Goal: Task Accomplishment & Management: Manage account settings

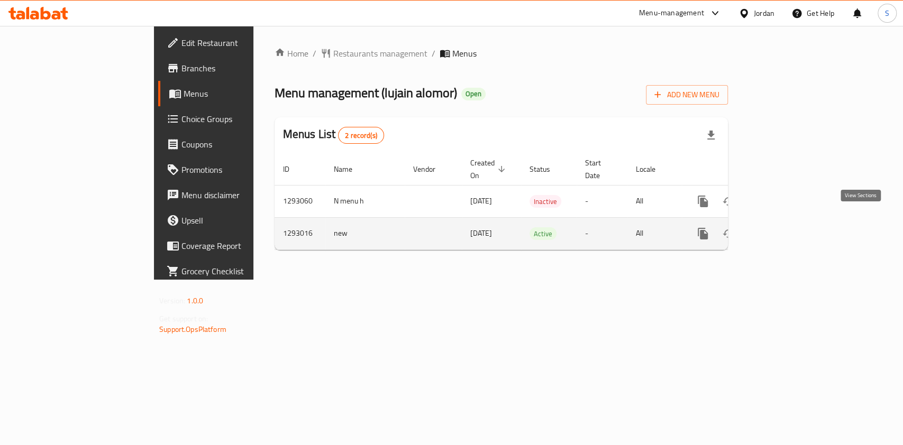
click at [786, 227] on icon "enhanced table" at bounding box center [779, 233] width 13 height 13
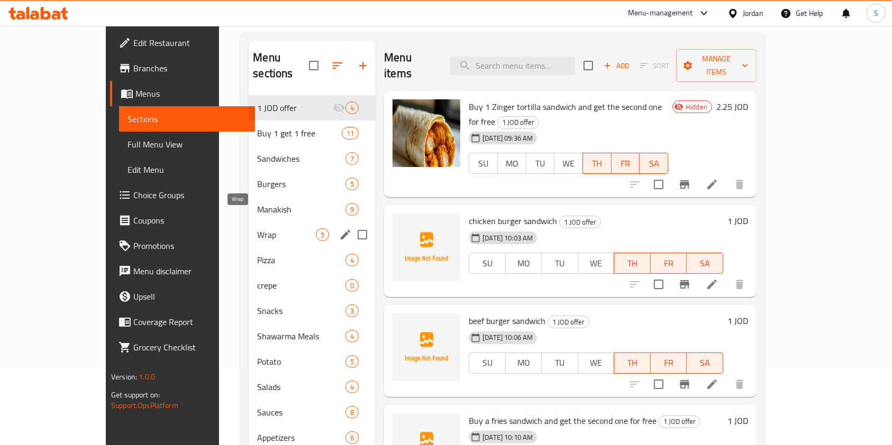
scroll to position [141, 0]
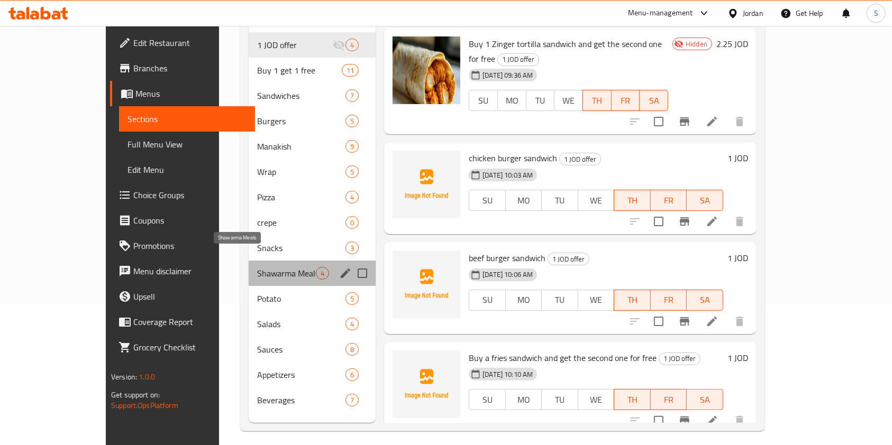
click at [257, 267] on span "Shawarma Meals" at bounding box center [286, 273] width 59 height 13
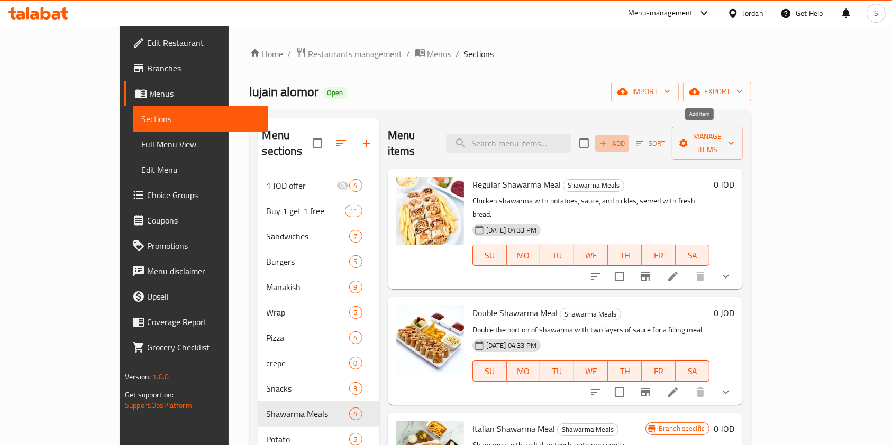
click at [626, 138] on span "Add" at bounding box center [612, 144] width 29 height 12
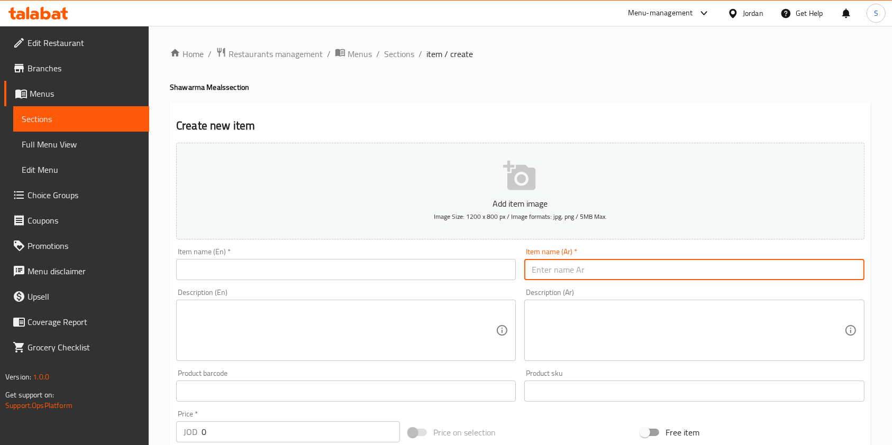
click at [657, 267] on input "text" at bounding box center [694, 269] width 340 height 21
paste input "Mixed Shawarma with Zinger meal for 4.25"
type input "Mixed Shawarma with Zinger meal for 4.25"
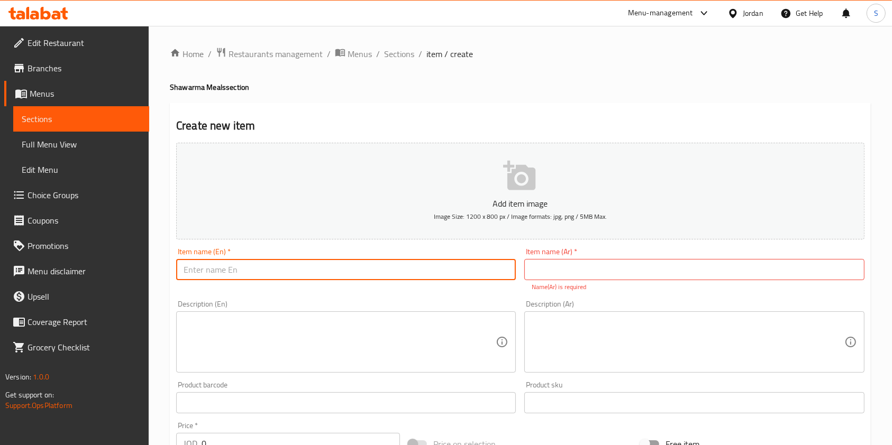
click at [407, 265] on input "text" at bounding box center [346, 269] width 340 height 21
paste input "Mixed Shawarma with Zinger meal for 4.25"
drag, startPoint x: 320, startPoint y: 269, endPoint x: 404, endPoint y: 269, distance: 83.6
click at [404, 269] on input "Mixed Shawarma with Zinger meal for 4.25" at bounding box center [346, 269] width 340 height 21
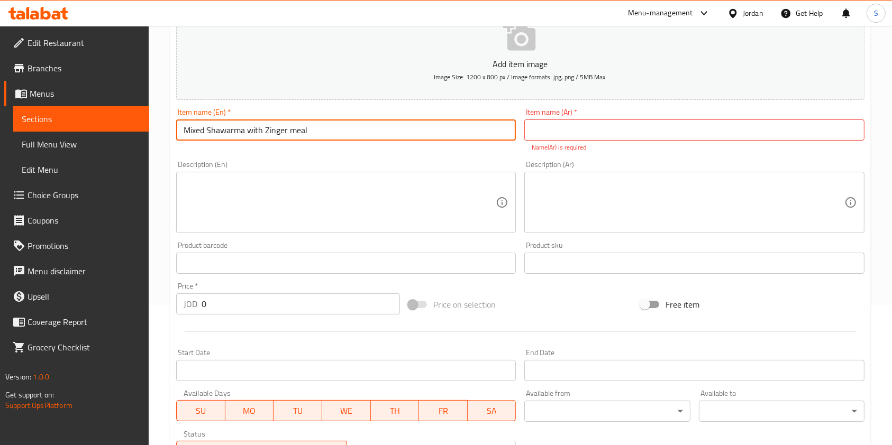
scroll to position [141, 0]
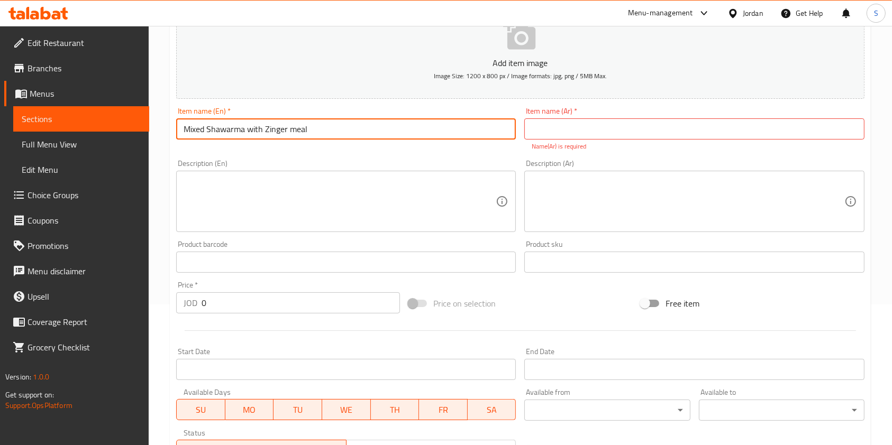
type input "Mixed Shawarma with Zinger meal"
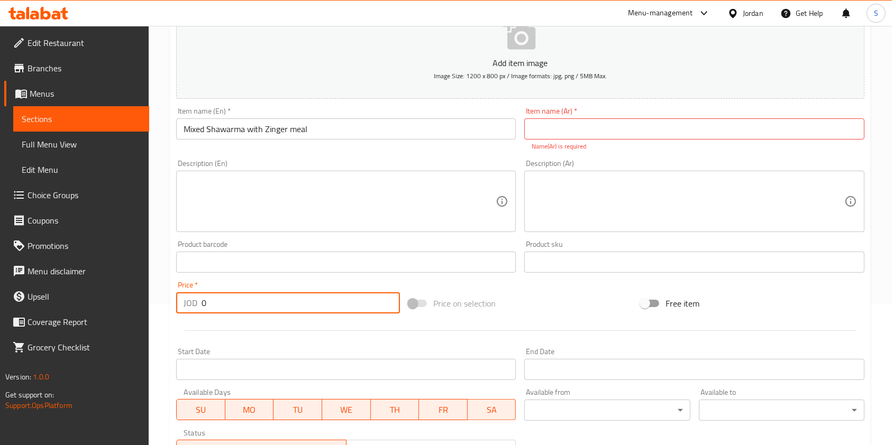
drag, startPoint x: 237, startPoint y: 303, endPoint x: 173, endPoint y: 298, distance: 64.2
click at [172, 298] on div "Price   * JOD 0 Price *" at bounding box center [288, 297] width 232 height 41
paste input "4.25"
type input "4.25"
click at [608, 131] on input "text" at bounding box center [694, 128] width 340 height 21
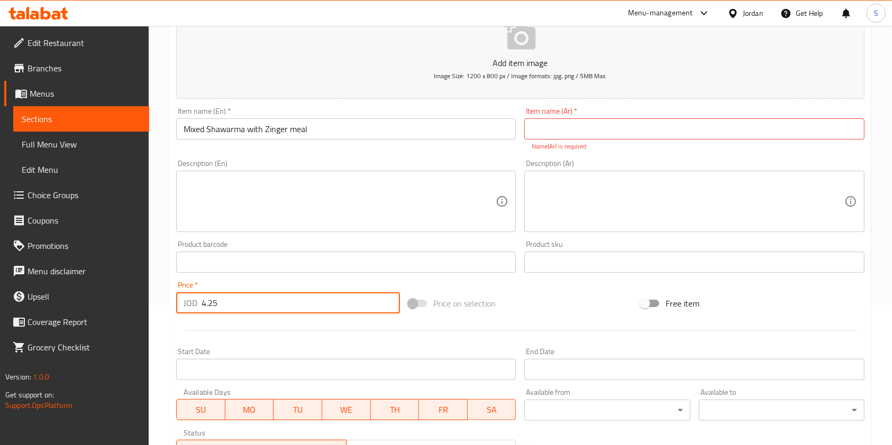
paste input "Mixed Shawarma with Zinger meal for 4.25"
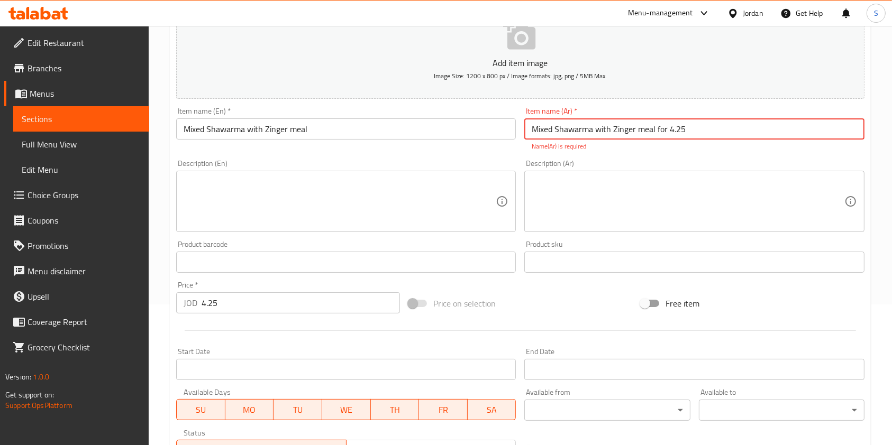
drag, startPoint x: 669, startPoint y: 130, endPoint x: 736, endPoint y: 131, distance: 67.7
click at [736, 131] on input "Mixed Shawarma with Zinger meal for 4.25" at bounding box center [694, 128] width 340 height 21
drag, startPoint x: 672, startPoint y: 128, endPoint x: 655, endPoint y: 126, distance: 17.0
click at [655, 126] on input "Mixed Shawarma with Zinger meal for" at bounding box center [694, 128] width 340 height 21
type input "Mixed Shawarma with Zinger meal"
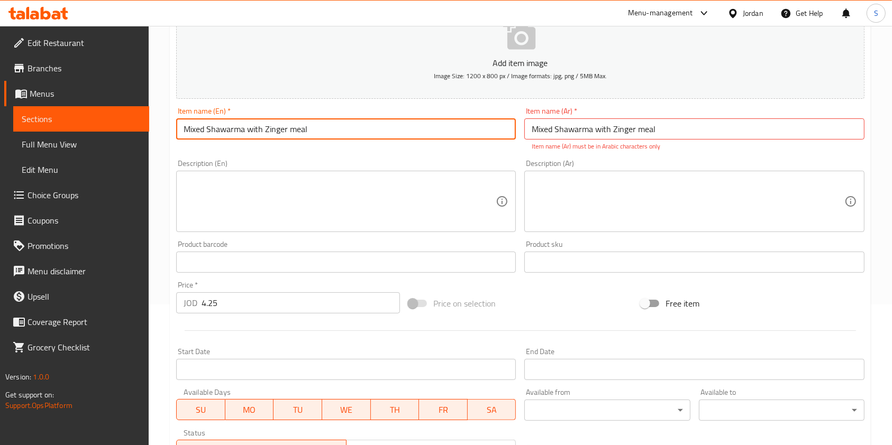
click at [329, 126] on input "Mixed Shawarma with Zinger meal" at bounding box center [346, 128] width 340 height 21
click at [247, 226] on textarea at bounding box center [340, 202] width 312 height 50
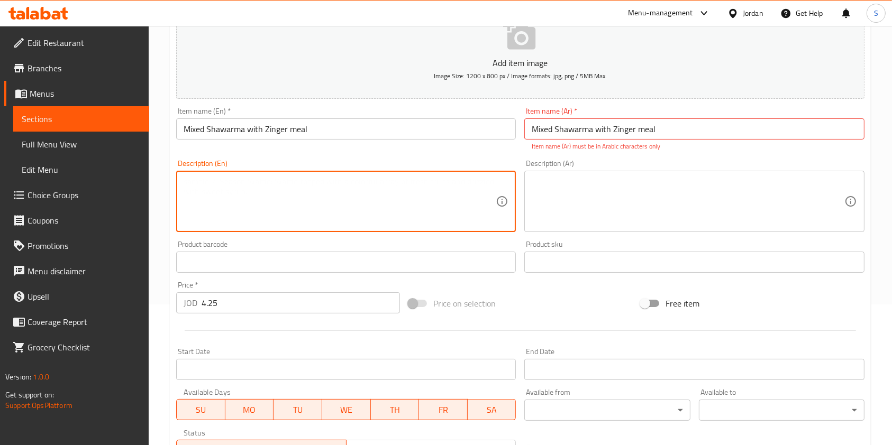
paste textarea "Mixed meal of a shawarma wrap and a zinger wrap with a rich and unique flavor, …"
type textarea "Mixed meal of a shawarma wrap and a zinger wrap with a rich and unique flavor, …"
click at [783, 197] on textarea at bounding box center [688, 202] width 312 height 50
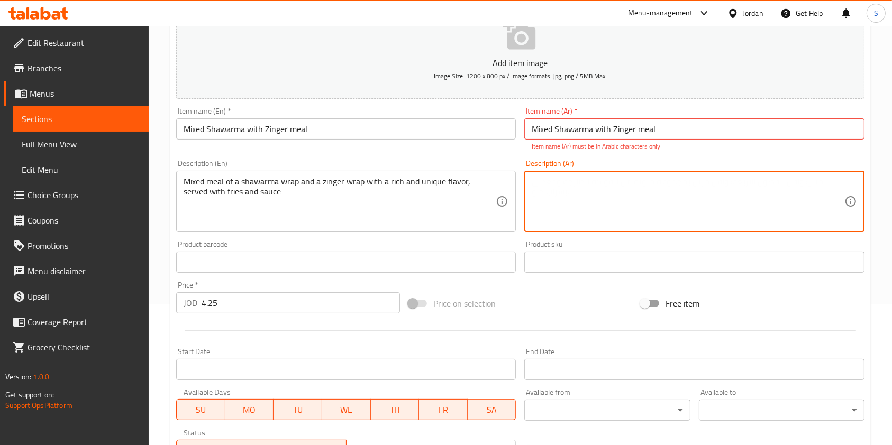
paste textarea "وجبة مكس لفه شاورما ولفه زنجر بطعم غني وفريد مع البطاطا والصوص"
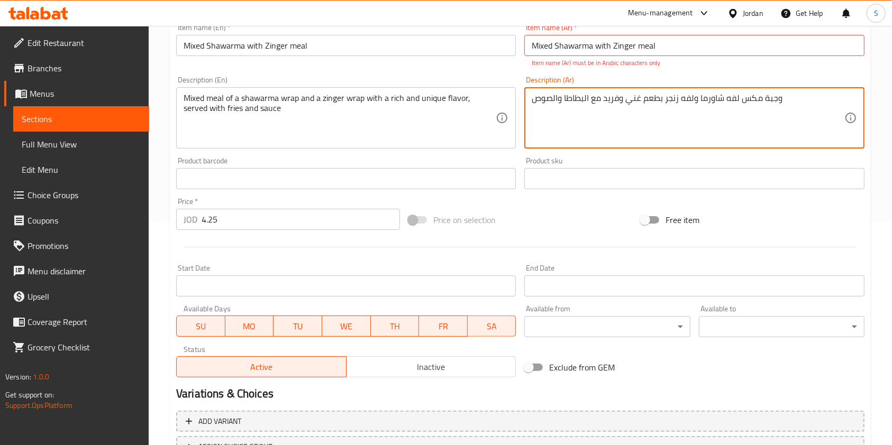
scroll to position [173, 0]
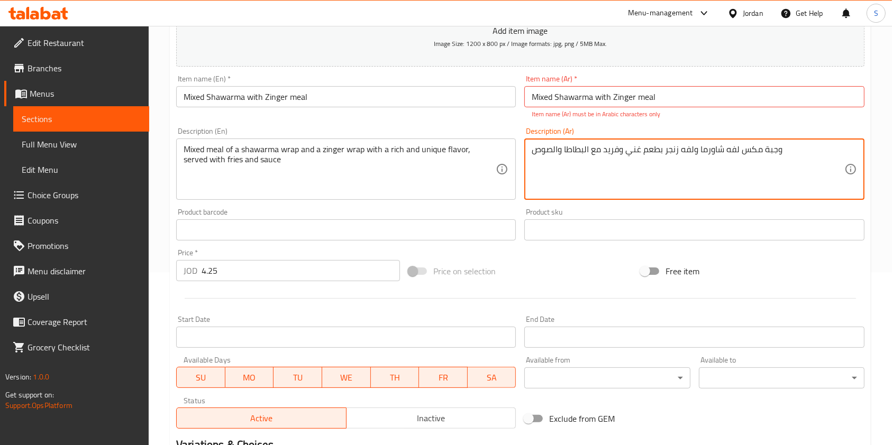
type textarea "وجبة مكس لفه شاورما ولفه زنجر بطعم غني وفريد مع البطاطا والصوص"
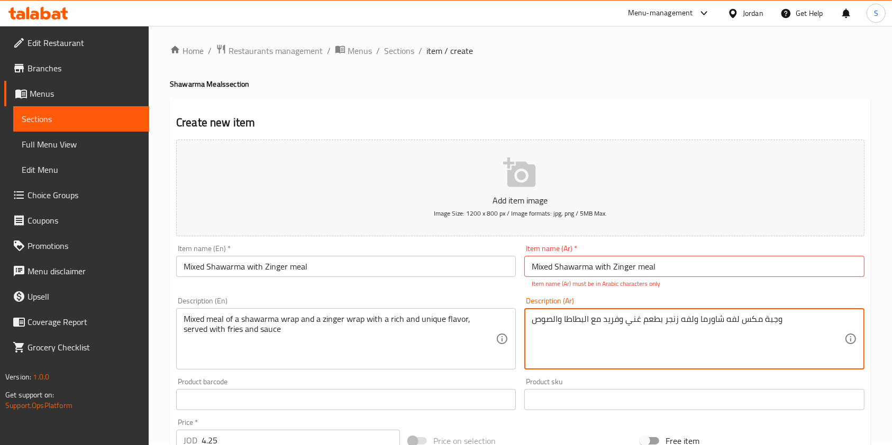
scroll to position [0, 0]
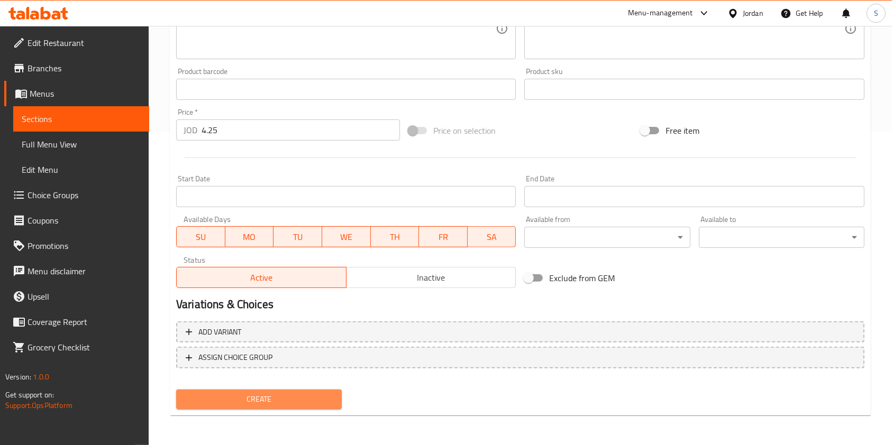
click at [275, 400] on span "Create" at bounding box center [259, 399] width 149 height 13
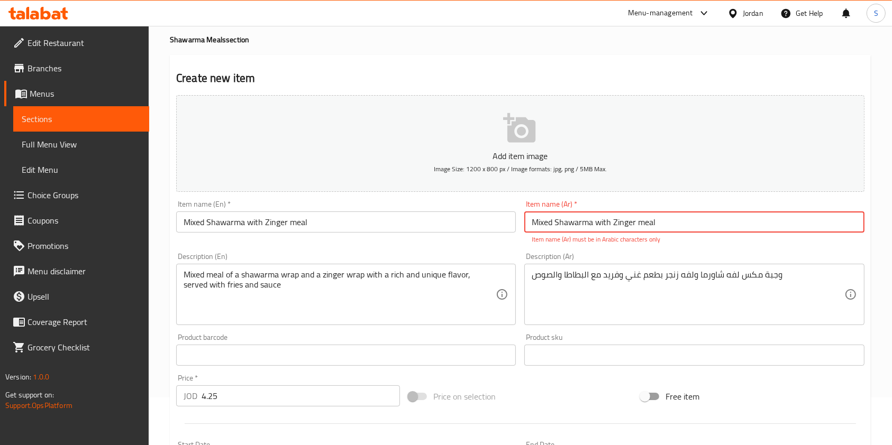
drag, startPoint x: 676, startPoint y: 227, endPoint x: 362, endPoint y: 208, distance: 314.8
click at [362, 208] on div "Add item image Image Size: 1200 x 800 px / Image formats: jpg, png / 5MB Max. I…" at bounding box center [520, 325] width 697 height 468
paste input "وجبه مكس شاورما مع زنجر"
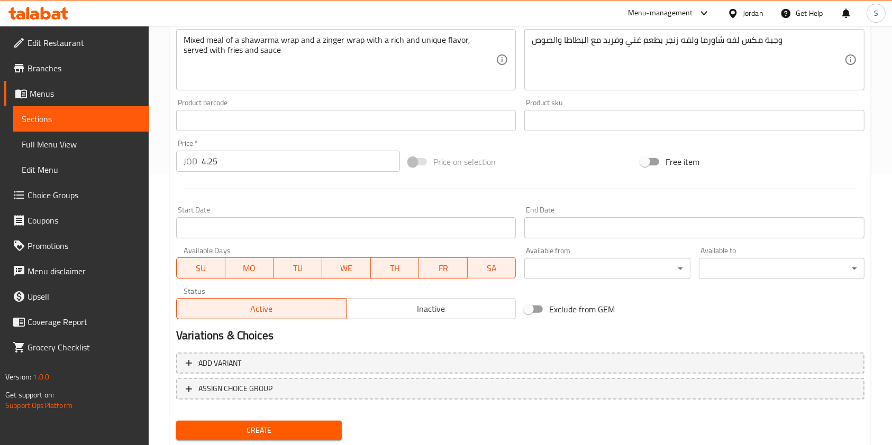
scroll to position [302, 0]
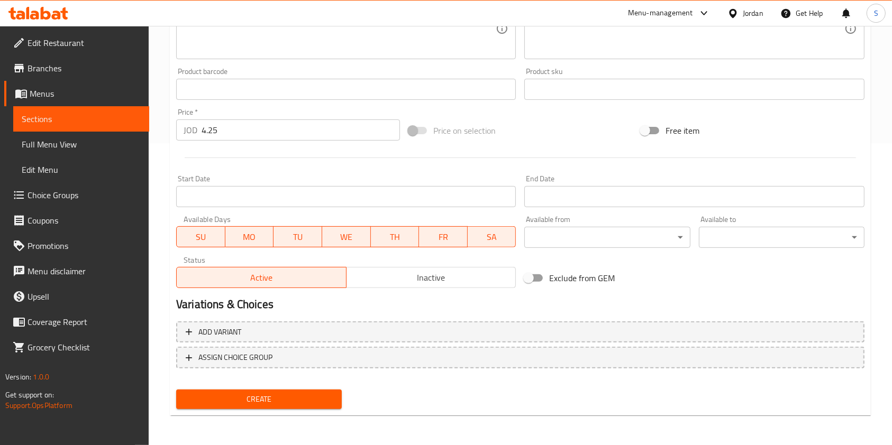
type input "وجبه مكس شاورما مع زنجر"
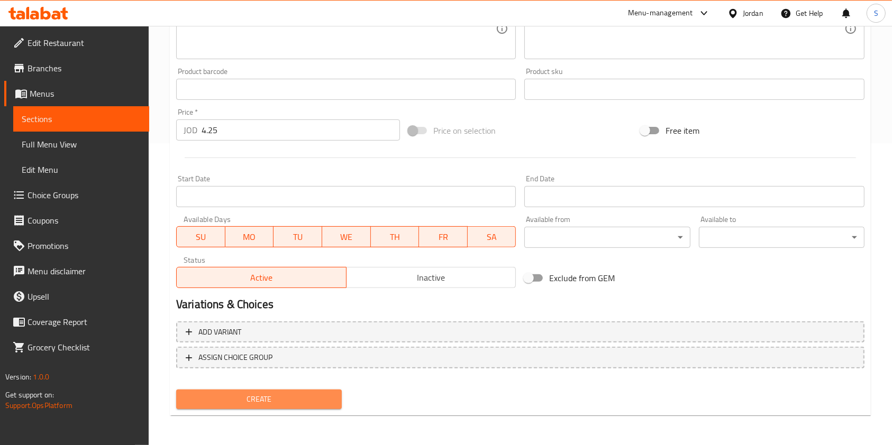
click at [301, 395] on span "Create" at bounding box center [259, 399] width 149 height 13
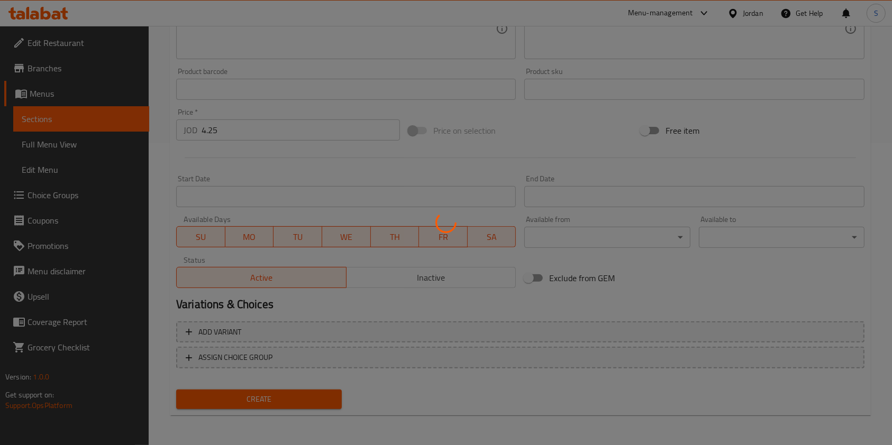
type input "0"
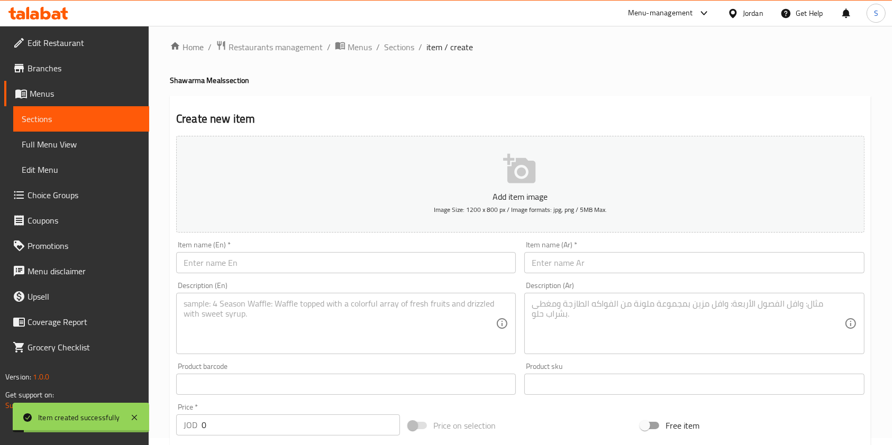
scroll to position [0, 0]
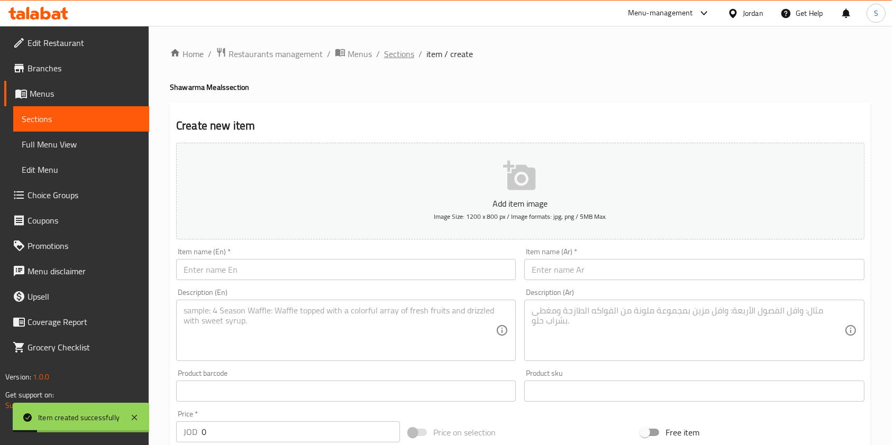
click at [401, 49] on span "Sections" at bounding box center [399, 54] width 30 height 13
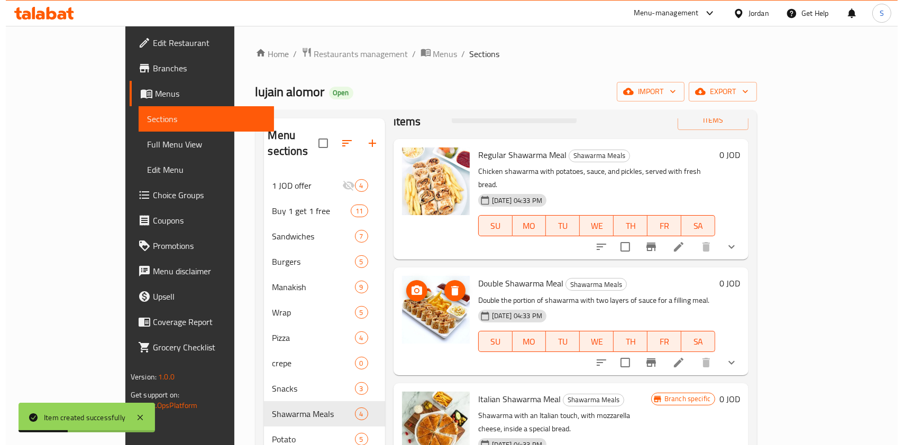
scroll to position [43, 0]
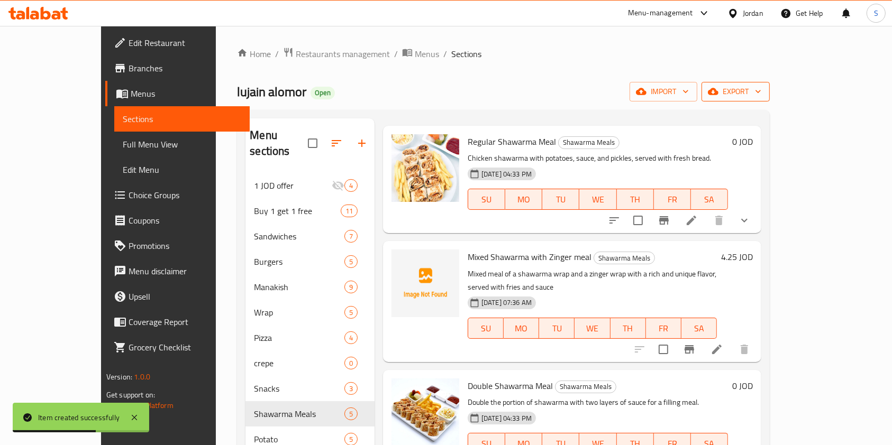
click at [761, 94] on span "export" at bounding box center [735, 91] width 51 height 13
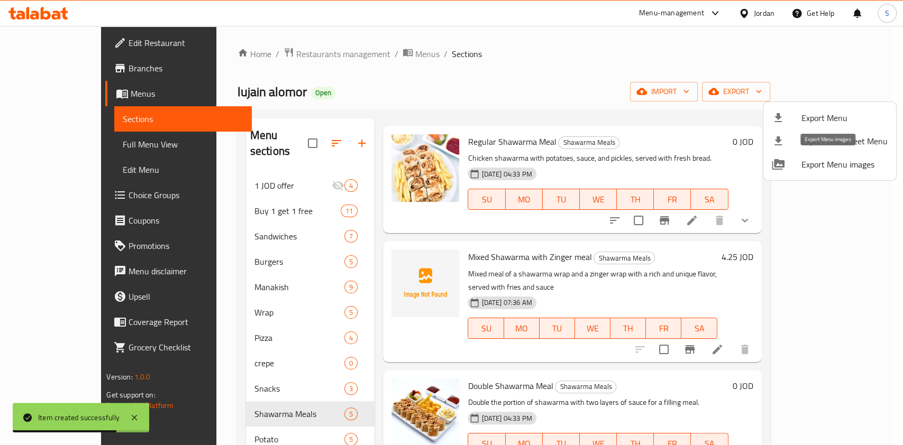
click at [804, 158] on span "Export Menu images" at bounding box center [844, 164] width 86 height 13
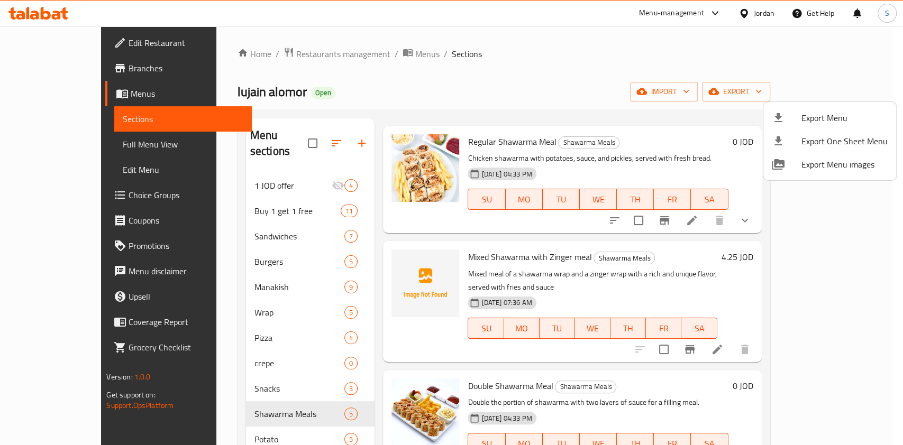
click at [803, 322] on div at bounding box center [451, 222] width 903 height 445
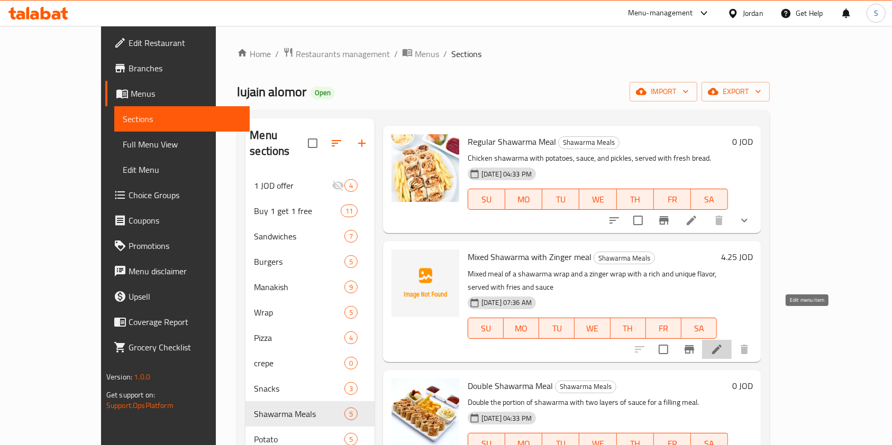
click at [722, 345] on icon at bounding box center [717, 350] width 10 height 10
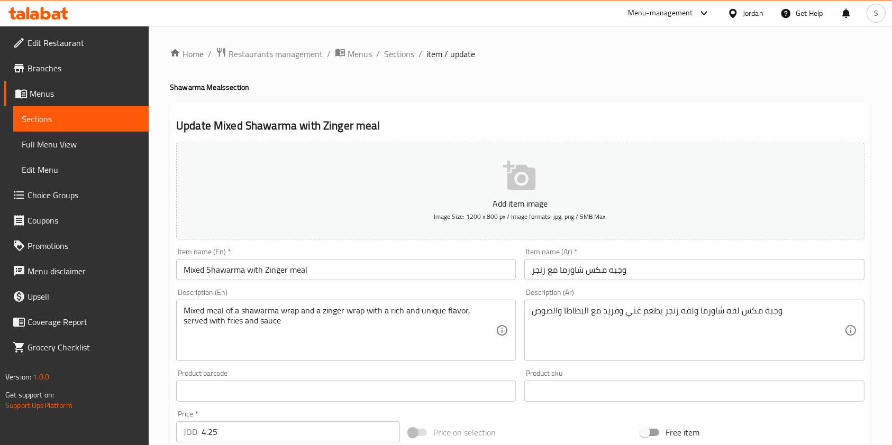
click at [517, 201] on p "Add item image" at bounding box center [520, 203] width 655 height 13
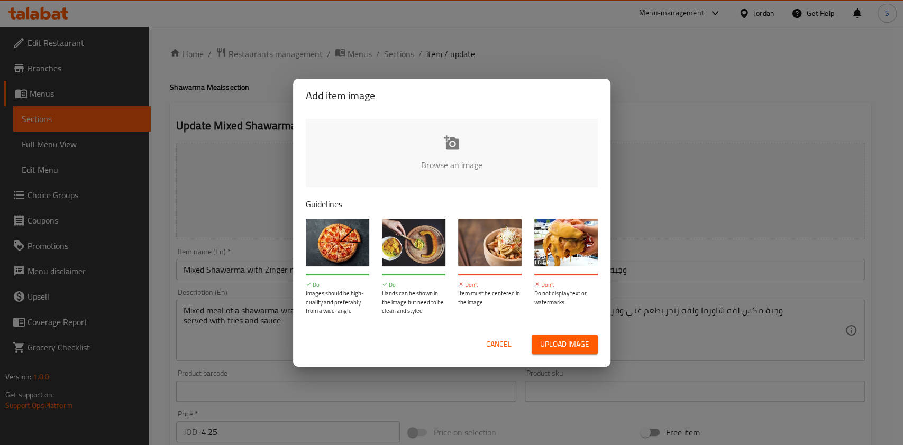
click at [589, 343] on button "Upload image" at bounding box center [565, 345] width 66 height 20
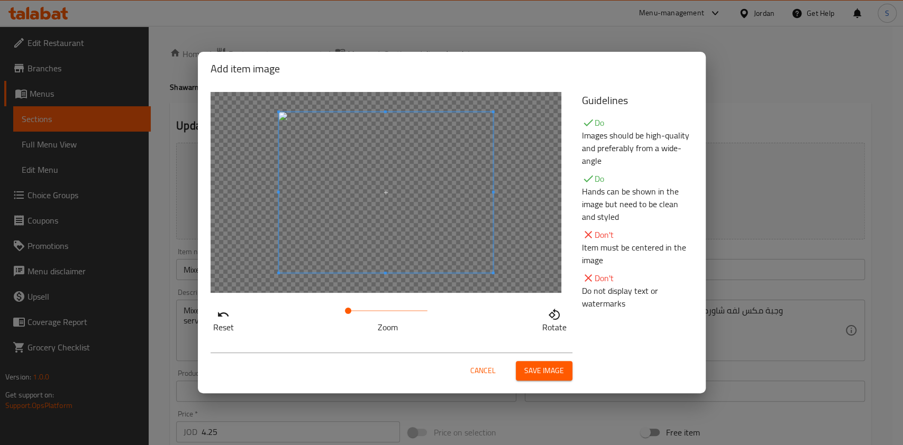
click at [535, 367] on span "Save image" at bounding box center [544, 370] width 40 height 13
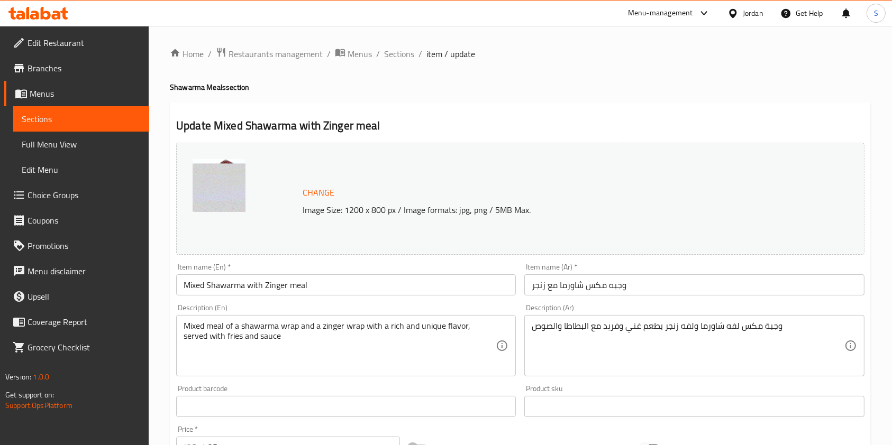
scroll to position [317, 0]
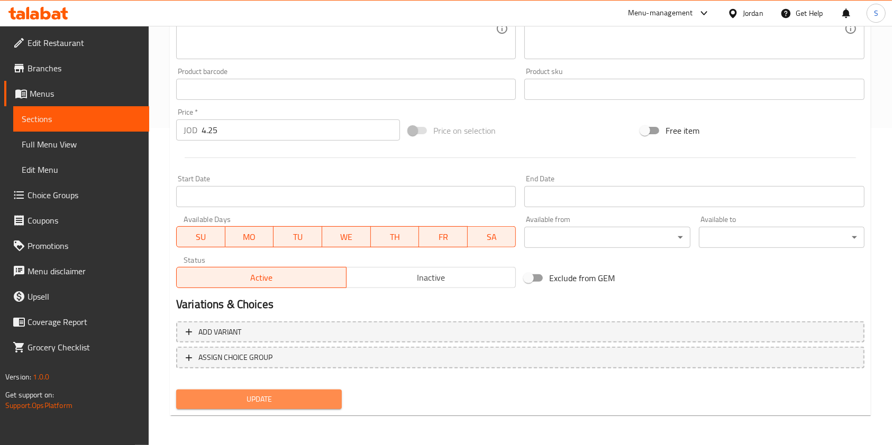
click at [290, 395] on span "Update" at bounding box center [259, 399] width 149 height 13
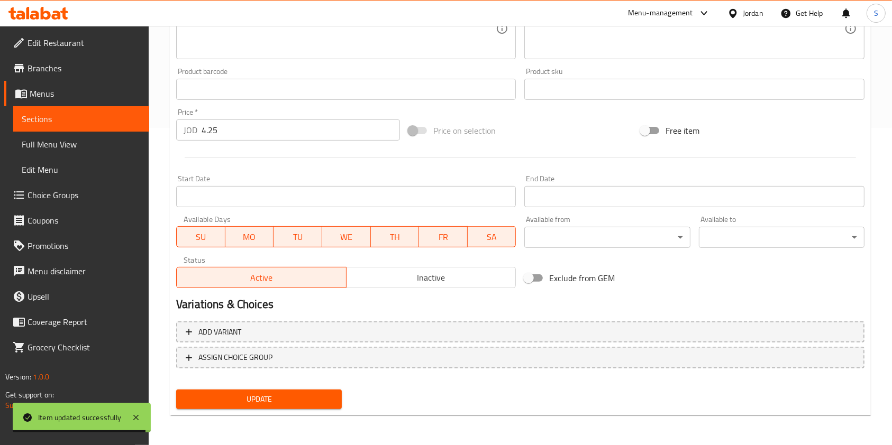
scroll to position [0, 0]
drag, startPoint x: 247, startPoint y: 401, endPoint x: 336, endPoint y: 391, distance: 89.4
click at [247, 401] on span "Update" at bounding box center [259, 399] width 149 height 13
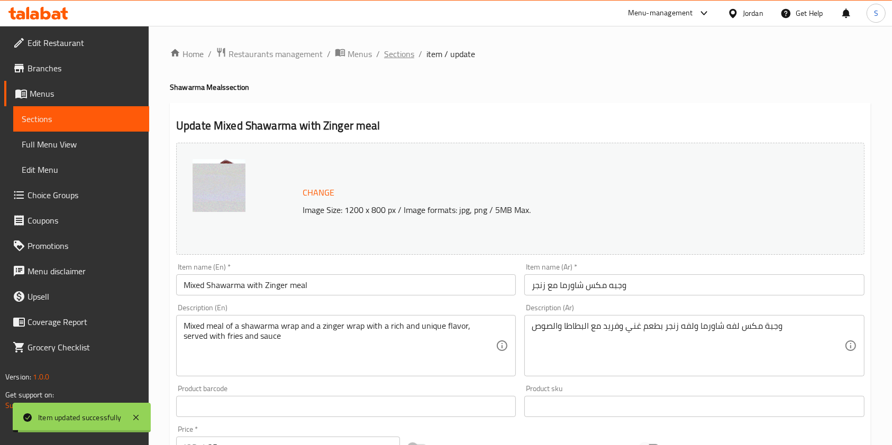
click at [395, 55] on span "Sections" at bounding box center [399, 54] width 30 height 13
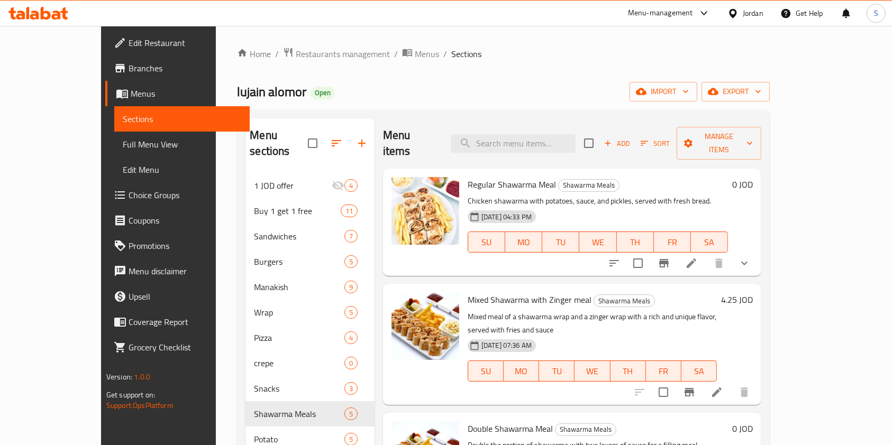
drag, startPoint x: 863, startPoint y: 204, endPoint x: 862, endPoint y: 224, distance: 20.2
click at [770, 224] on div "Menu sections 1 JOD offer 4 Buy 1 get 1 free 11 Sandwiches 7 Burgers 5 Manakish…" at bounding box center [503, 341] width 533 height 462
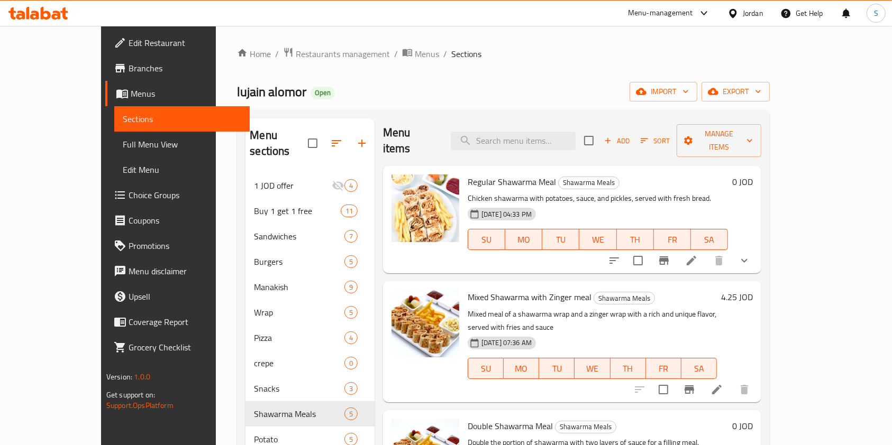
drag, startPoint x: 850, startPoint y: 205, endPoint x: 852, endPoint y: 193, distance: 13.0
click at [761, 193] on div "Menu items Add Sort Manage items Regular Shawarma Meal Shawarma Meals Chicken s…" at bounding box center [568, 340] width 387 height 445
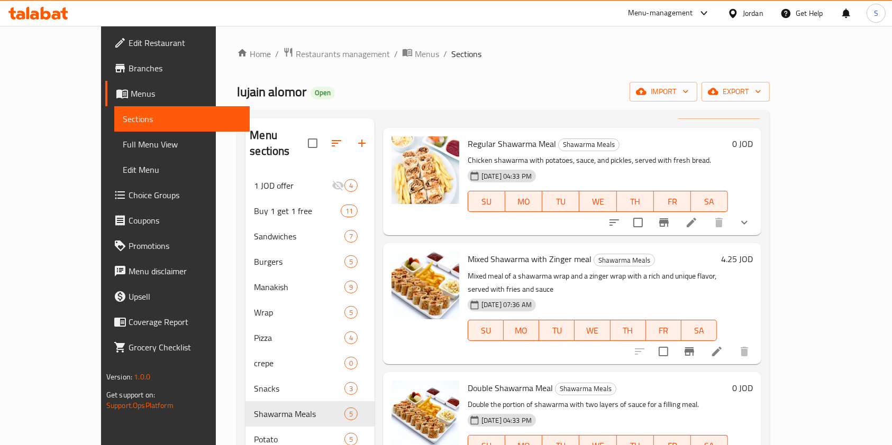
click at [761, 290] on div "Mixed Shawarma with Zinger meal Shawarma Meals Mixed meal of a shawarma wrap an…" at bounding box center [572, 303] width 378 height 121
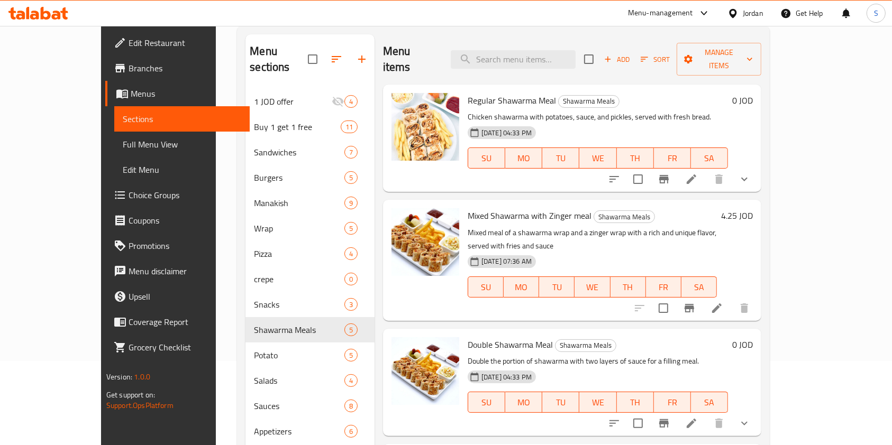
scroll to position [148, 0]
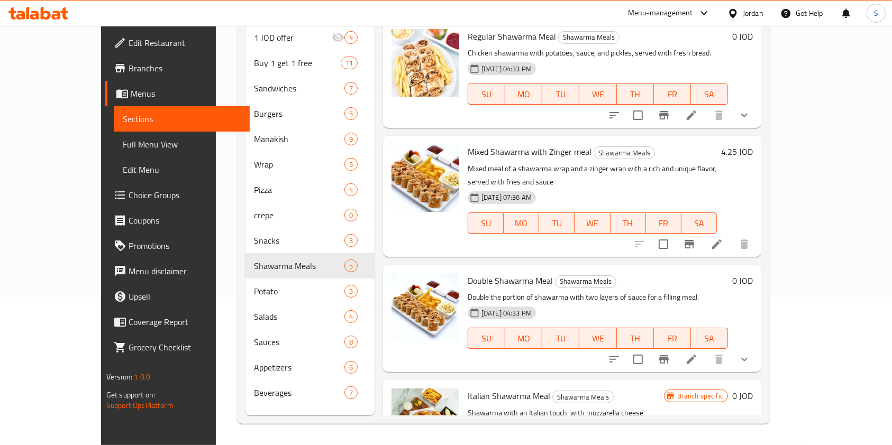
drag, startPoint x: 851, startPoint y: 262, endPoint x: 851, endPoint y: 316, distance: 54.0
click at [761, 316] on div "Menu items Add Sort Manage items Regular Shawarma Meal Shawarma Meals Chicken s…" at bounding box center [568, 192] width 387 height 445
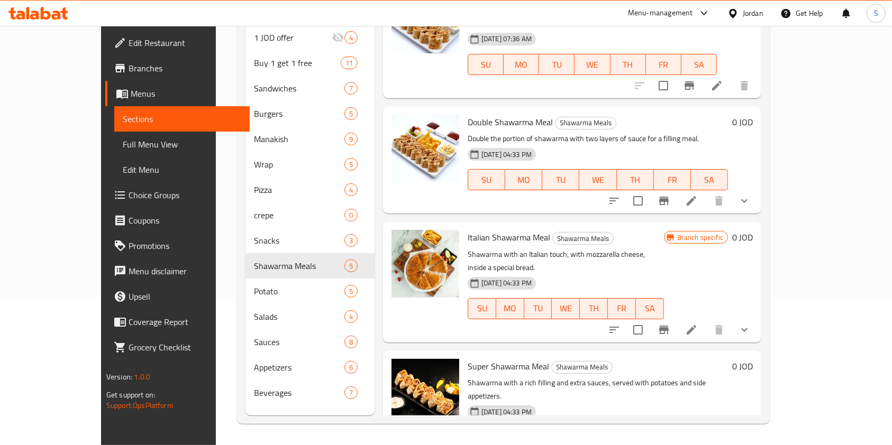
scroll to position [0, 0]
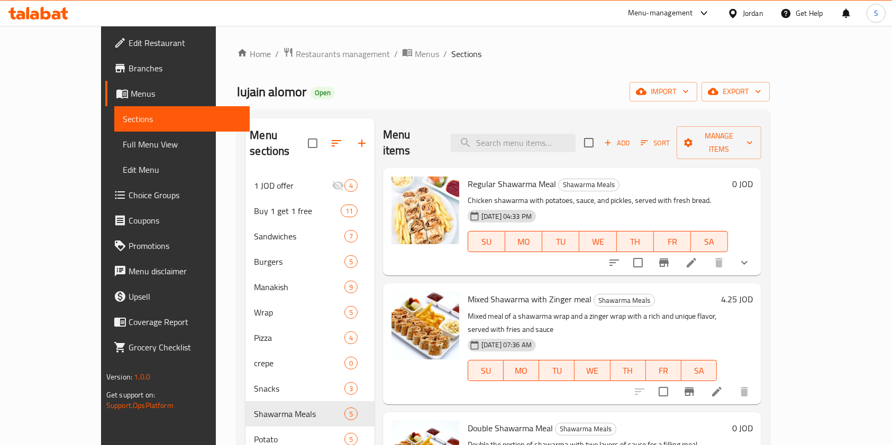
click at [669, 15] on div "Menu-management" at bounding box center [660, 13] width 65 height 13
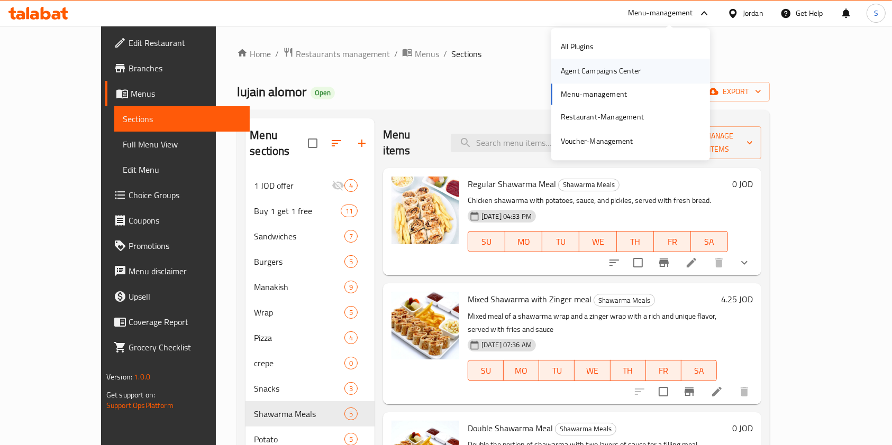
click at [586, 68] on div "Agent Campaigns Center" at bounding box center [601, 72] width 80 height 12
